Goal: Transaction & Acquisition: Download file/media

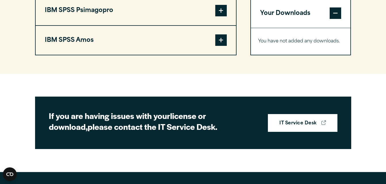
scroll to position [701, 0]
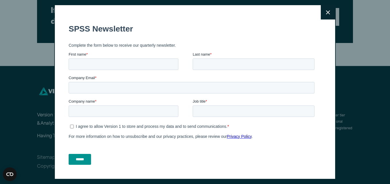
click at [326, 11] on icon at bounding box center [328, 12] width 4 height 4
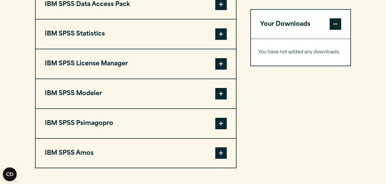
scroll to position [468, 0]
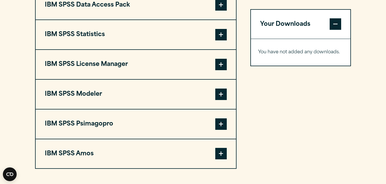
click at [182, 40] on button "IBM SPSS Statistics" at bounding box center [136, 34] width 200 height 29
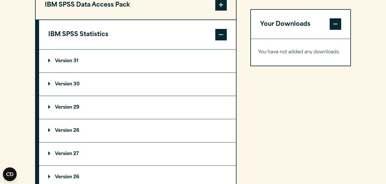
click at [71, 87] on p "Version 30" at bounding box center [63, 84] width 31 height 5
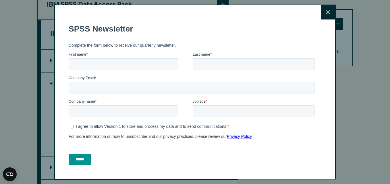
drag, startPoint x: 320, startPoint y: 14, endPoint x: 324, endPoint y: 13, distance: 4.1
click at [324, 13] on button "Close" at bounding box center [328, 12] width 14 height 14
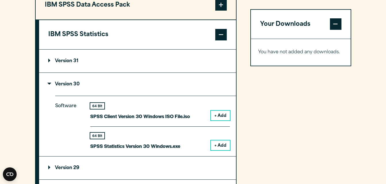
click at [324, 13] on div "Close" at bounding box center [193, 92] width 386 height 184
click at [225, 150] on button "+ Add" at bounding box center [220, 146] width 19 height 10
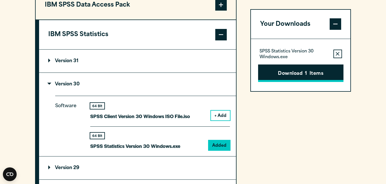
click at [278, 68] on button "Download 1 Items" at bounding box center [300, 74] width 85 height 18
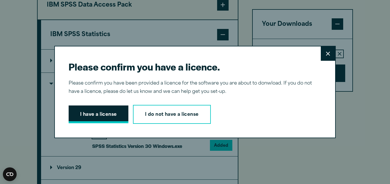
click at [93, 119] on button "I have a license" at bounding box center [99, 115] width 60 height 18
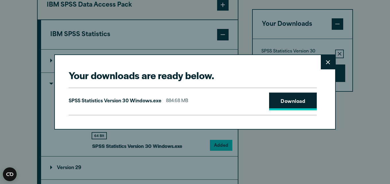
click at [281, 95] on link "Download" at bounding box center [293, 102] width 48 height 18
click at [292, 98] on link "Download" at bounding box center [293, 102] width 48 height 18
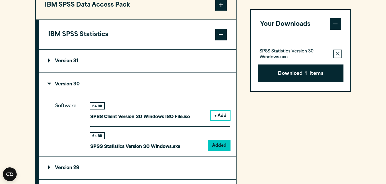
click at [205, 71] on summary "Version 31" at bounding box center [137, 61] width 197 height 23
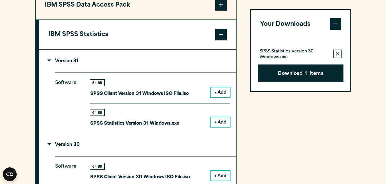
click at [205, 71] on summary "Version 31" at bounding box center [137, 61] width 197 height 23
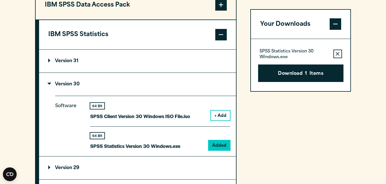
click at [205, 71] on summary "Version 31" at bounding box center [137, 61] width 197 height 23
